Goal: Use online tool/utility: Utilize a website feature to perform a specific function

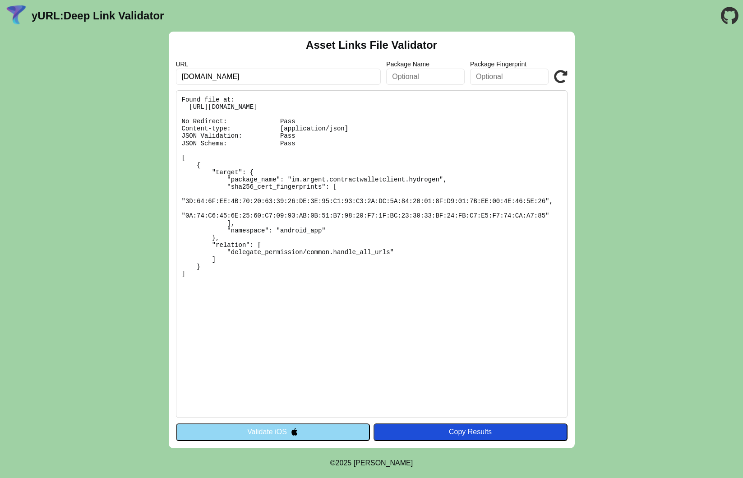
click at [296, 355] on img at bounding box center [295, 432] width 8 height 8
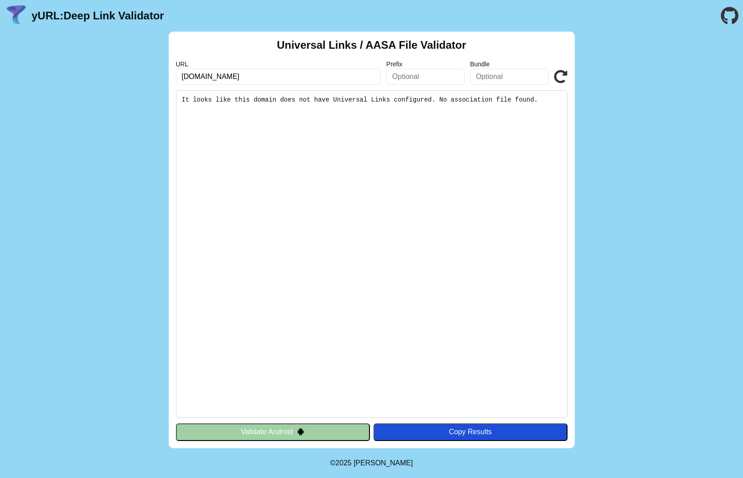
click at [296, 435] on button "Validate Android" at bounding box center [273, 431] width 194 height 17
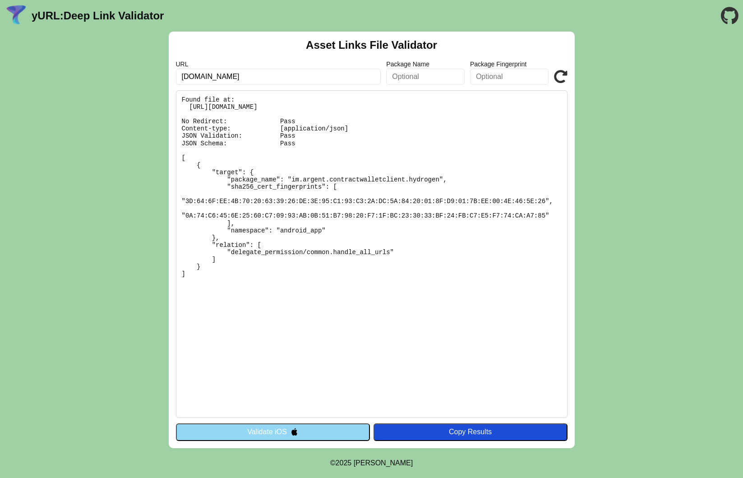
click at [296, 435] on img at bounding box center [295, 432] width 8 height 8
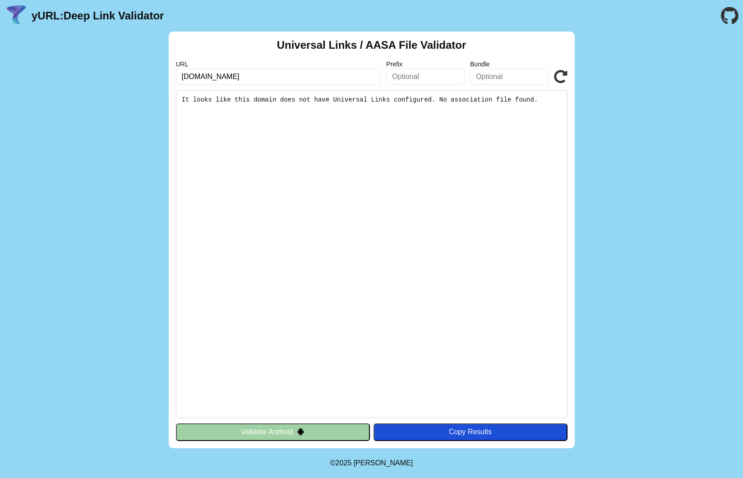
click at [296, 435] on button "Validate Android" at bounding box center [273, 431] width 194 height 17
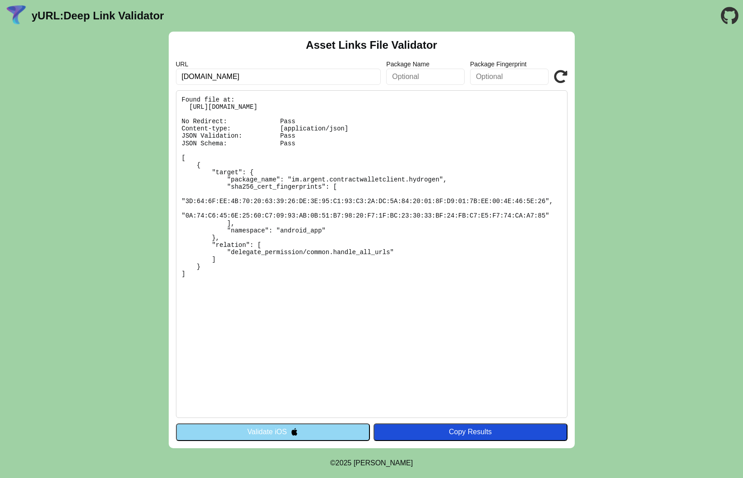
click at [296, 435] on img at bounding box center [295, 432] width 8 height 8
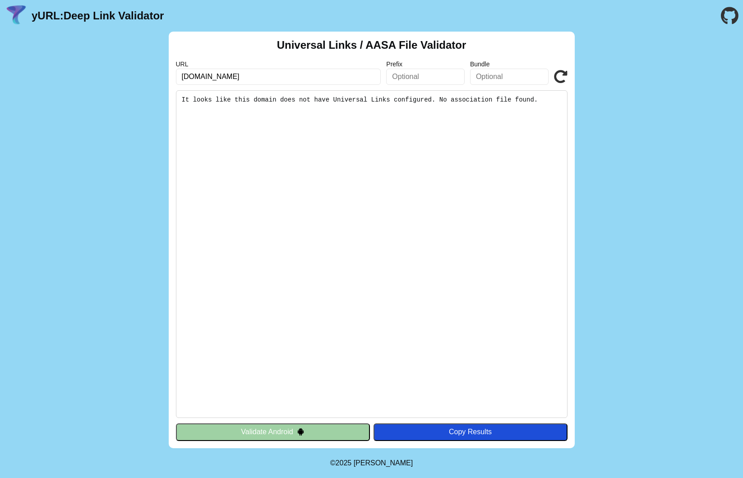
drag, startPoint x: 225, startPoint y: 77, endPoint x: 102, endPoint y: 75, distance: 122.7
click at [103, 75] on div "Universal Links / AASA File Validator URL [DOMAIN_NAME] Prefix Bundle Validate …" at bounding box center [371, 240] width 743 height 416
click at [308, 431] on button "Validate Android" at bounding box center [273, 431] width 194 height 17
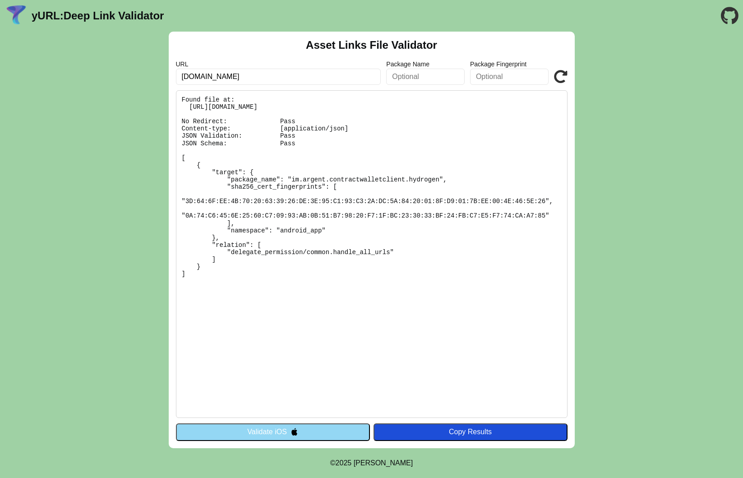
click at [283, 426] on button "Validate iOS" at bounding box center [273, 431] width 194 height 17
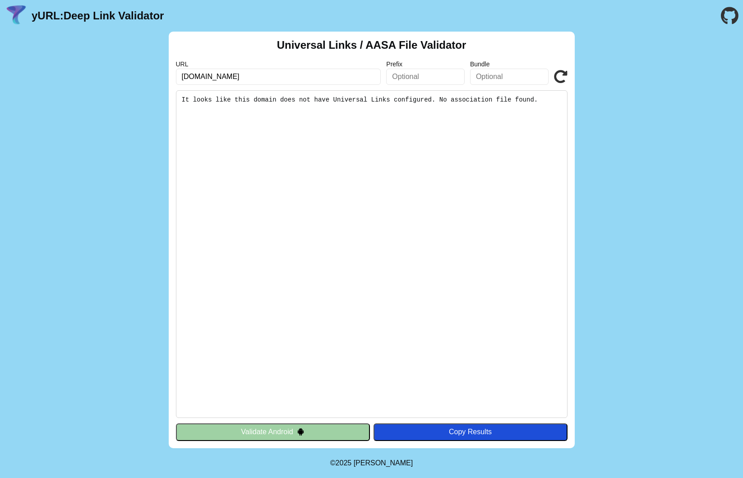
drag, startPoint x: 214, startPoint y: 77, endPoint x: 134, endPoint y: 65, distance: 80.3
click at [136, 66] on div "Universal Links / AASA File Validator URL hydrogen.app.ready.co Prefix Bundle V…" at bounding box center [371, 240] width 743 height 416
type input "[DOMAIN_NAME]"
click at [258, 429] on button "Validate Android" at bounding box center [273, 431] width 194 height 17
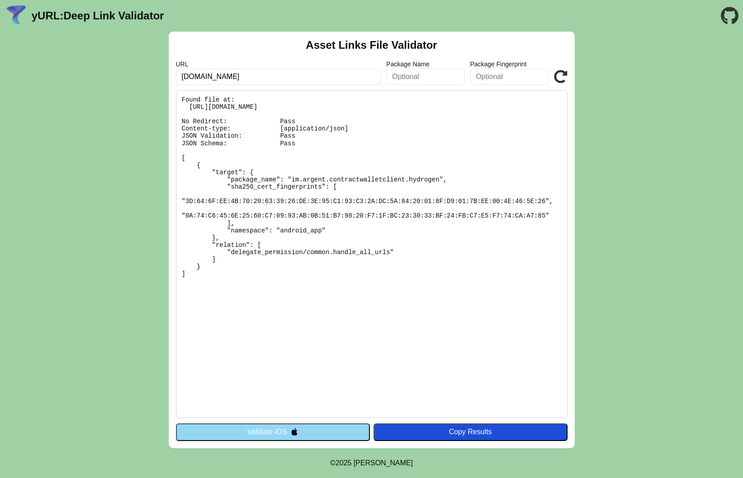
click at [300, 427] on button "Validate iOS" at bounding box center [273, 431] width 194 height 17
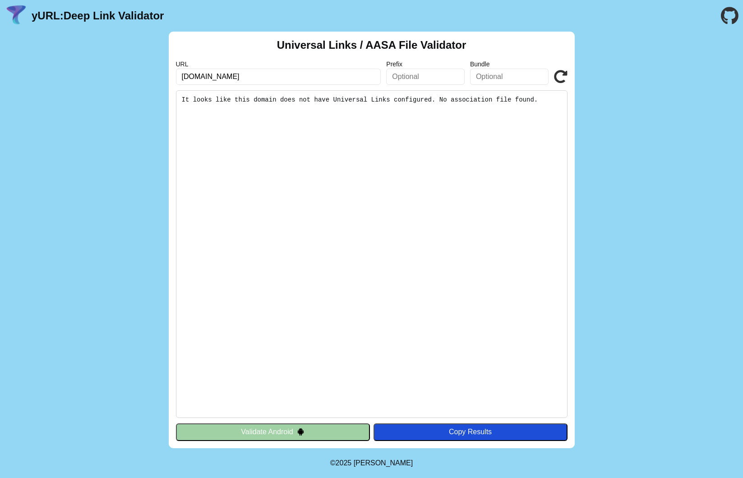
drag, startPoint x: 213, startPoint y: 78, endPoint x: -12, endPoint y: 66, distance: 225.4
click at [0, 66] on html "yURL: Deep Link Validator Universal Links / AASA File Validator URL [DOMAIN_NAM…" at bounding box center [371, 239] width 743 height 478
type input "[DOMAIN_NAME]"
click button "Validate" at bounding box center [0, 0] width 0 height 0
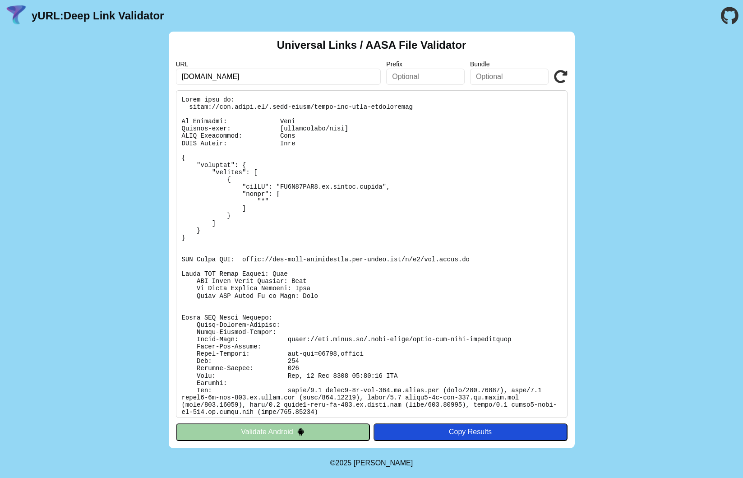
click at [301, 433] on img at bounding box center [301, 432] width 8 height 8
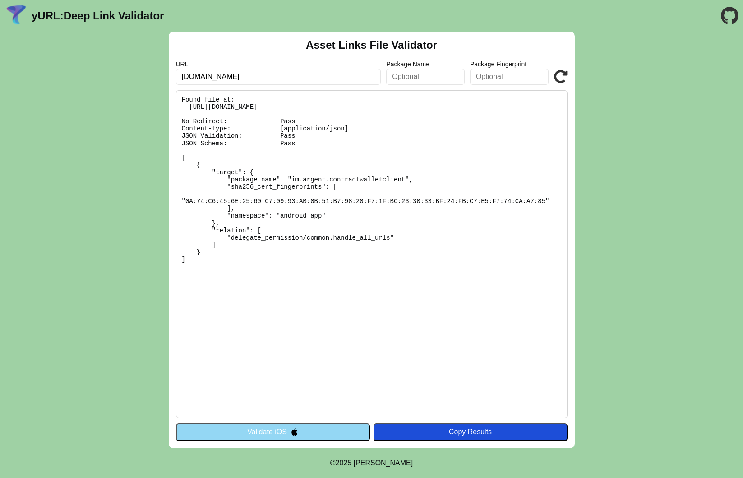
click at [301, 433] on button "Validate iOS" at bounding box center [273, 431] width 194 height 17
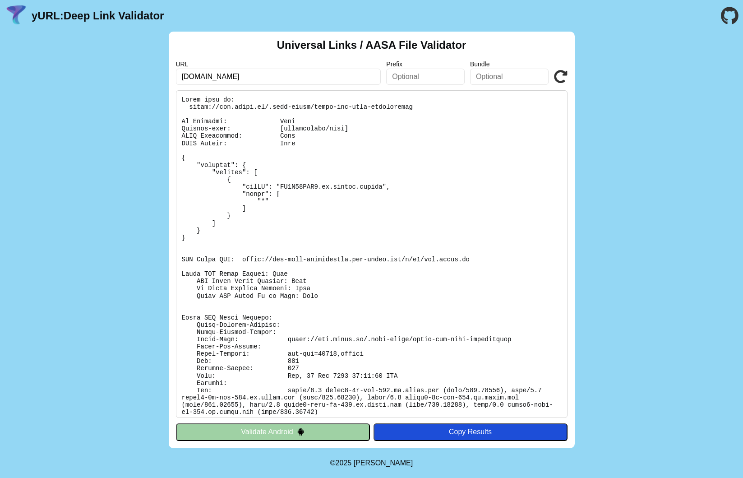
scroll to position [4, 0]
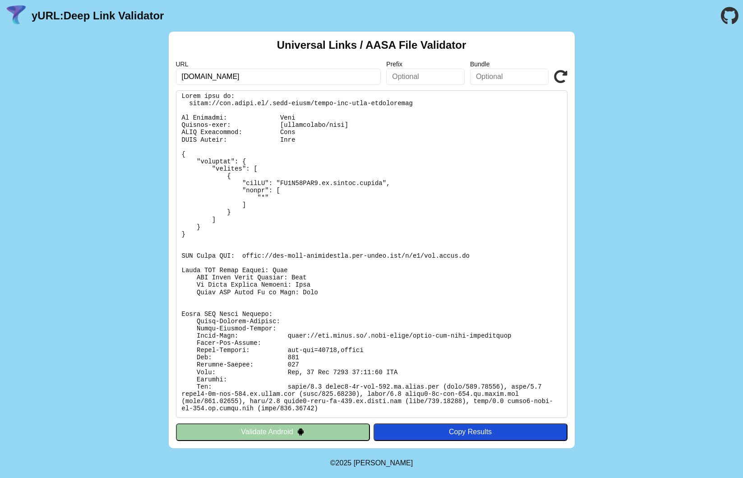
click at [294, 431] on button "Validate Android" at bounding box center [273, 431] width 194 height 17
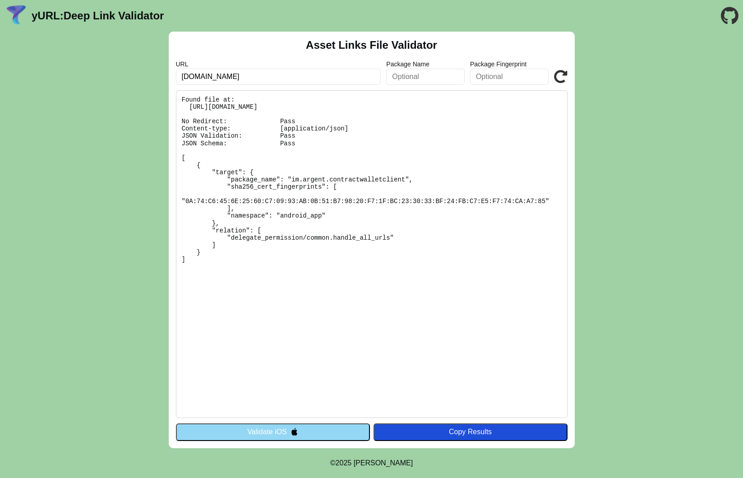
click at [294, 431] on img at bounding box center [295, 432] width 8 height 8
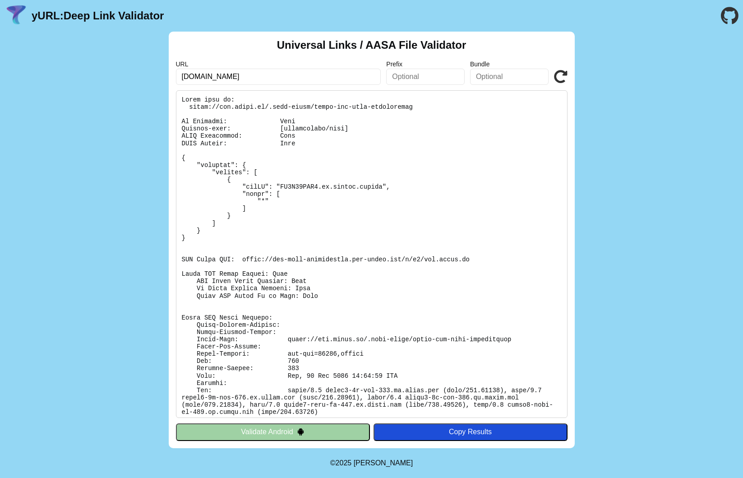
click at [294, 431] on button "Validate Android" at bounding box center [273, 431] width 194 height 17
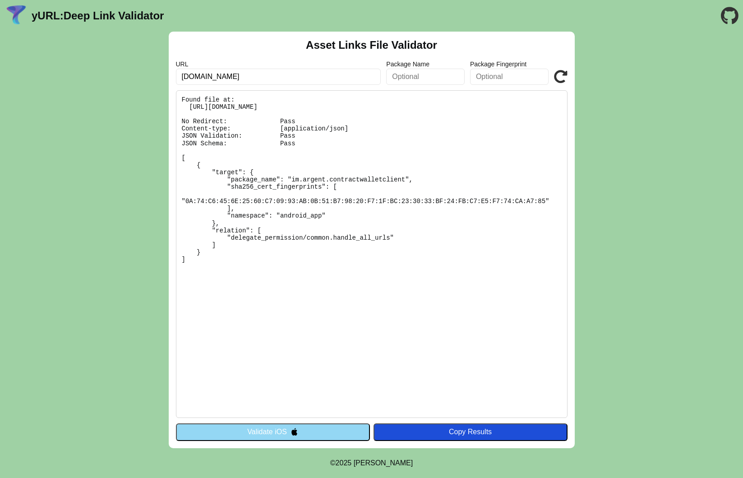
click at [259, 431] on button "Validate iOS" at bounding box center [273, 431] width 194 height 17
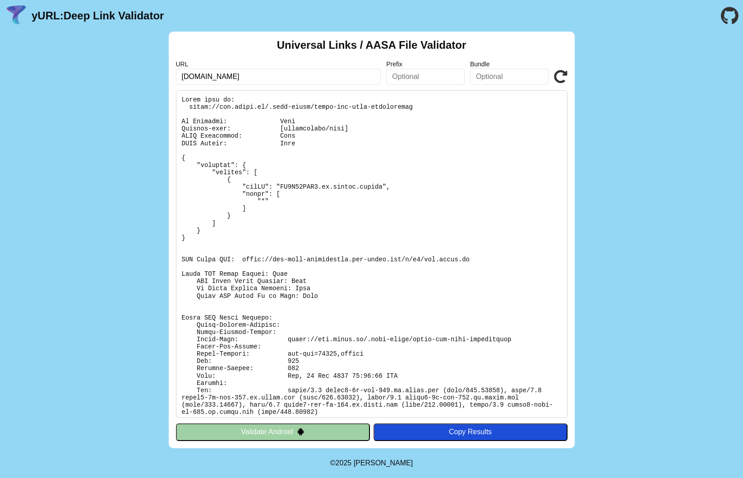
click at [182, 78] on input "[DOMAIN_NAME]" at bounding box center [278, 77] width 205 height 16
type input "[DOMAIN_NAME]"
click at [270, 432] on button "Validate Android" at bounding box center [273, 431] width 194 height 17
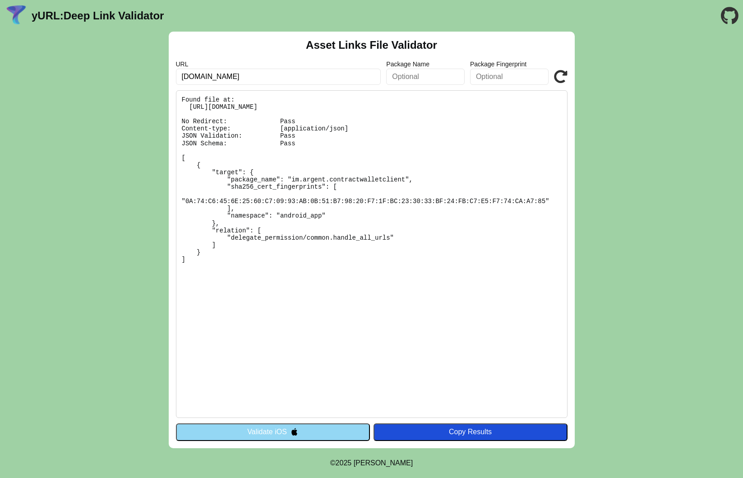
click at [270, 432] on button "Validate iOS" at bounding box center [273, 431] width 194 height 17
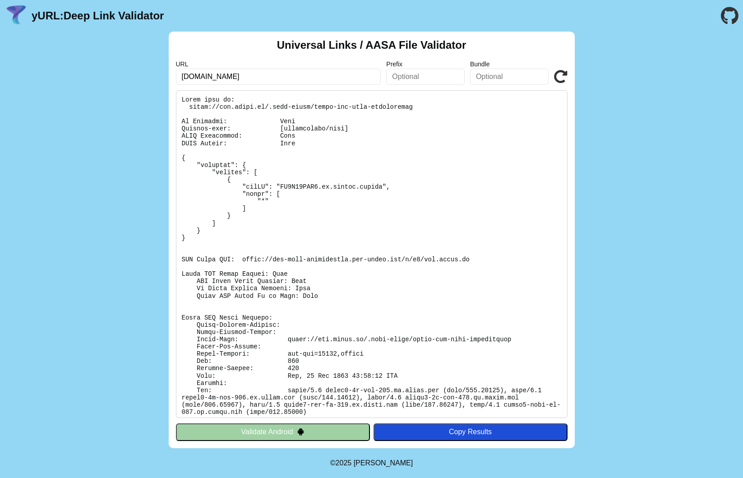
click at [246, 75] on input "[DOMAIN_NAME]" at bounding box center [278, 77] width 205 height 16
click at [183, 77] on input "app.ready.co" at bounding box center [278, 77] width 205 height 16
type input "[DOMAIN_NAME]"
click button "Validate" at bounding box center [0, 0] width 0 height 0
click at [245, 430] on button "Validate Android" at bounding box center [273, 431] width 194 height 17
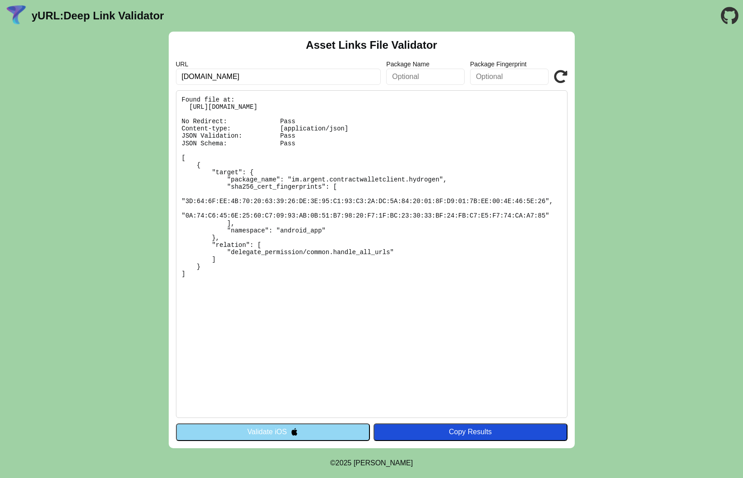
click at [248, 429] on button "Validate iOS" at bounding box center [273, 431] width 194 height 17
